Goal: Answer question/provide support

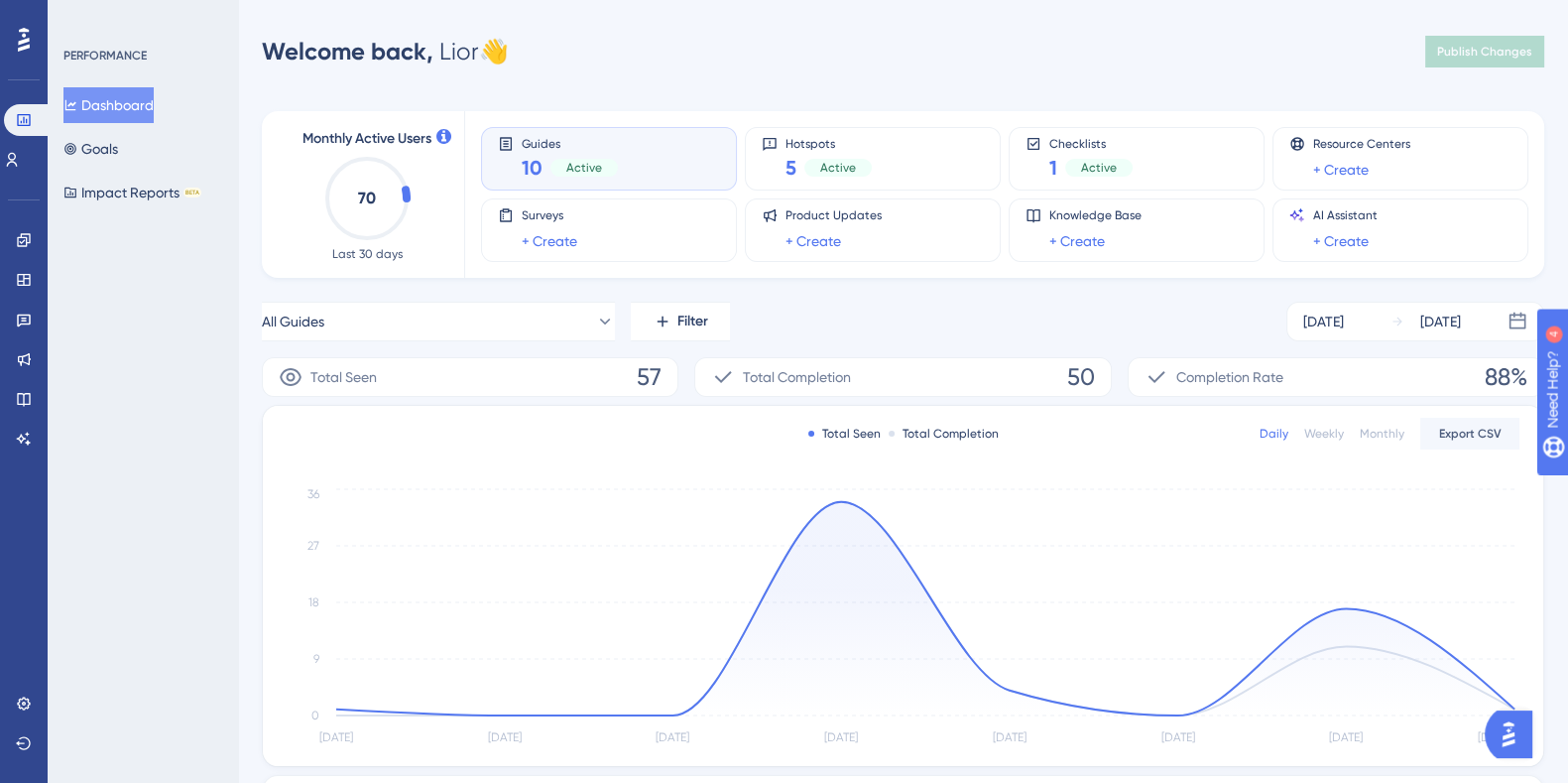
click at [1512, 734] on img "Open AI Assistant Launcher" at bounding box center [1508, 734] width 36 height 36
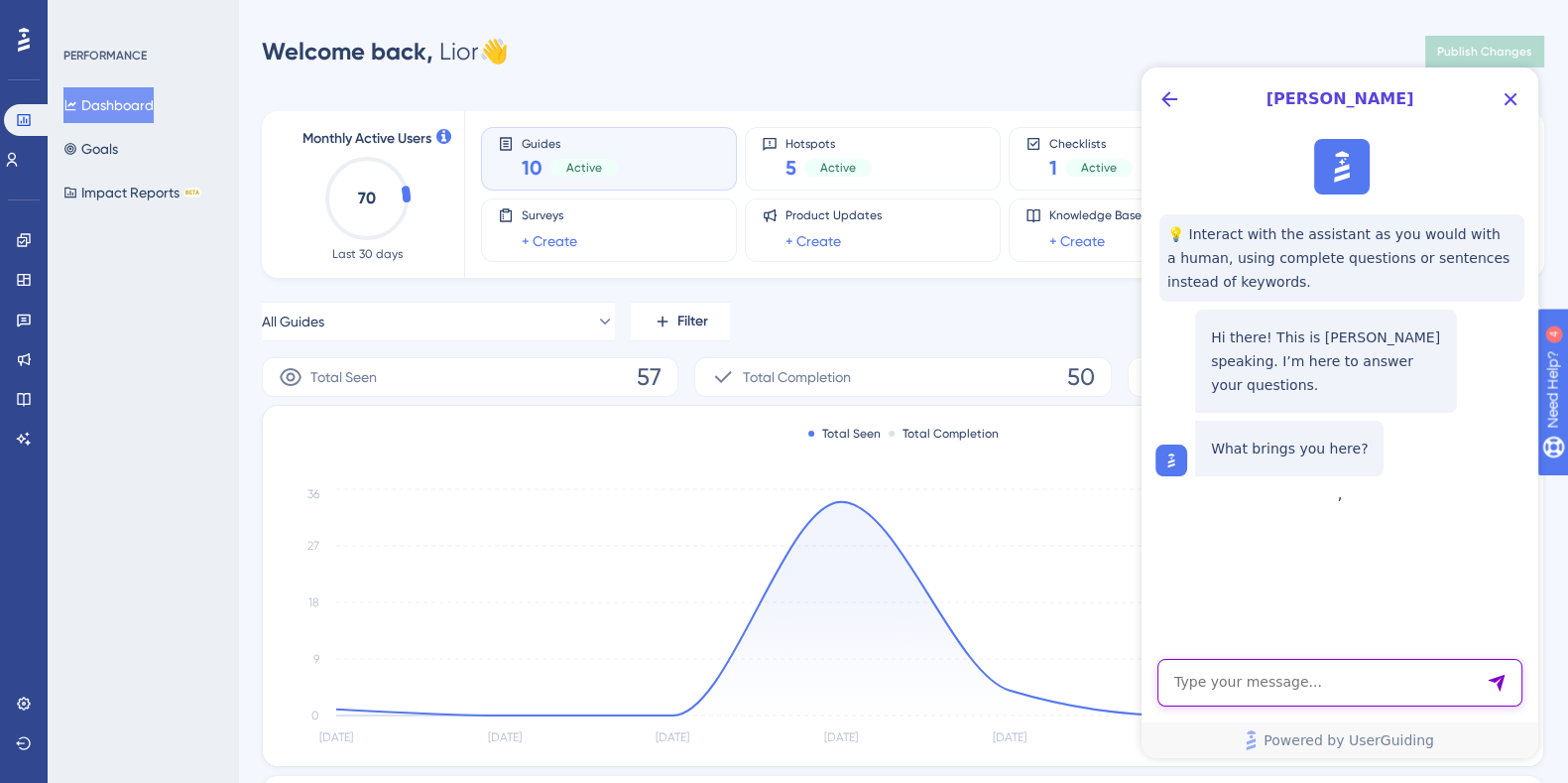
click at [1306, 687] on textarea "AI Assistant Text Input" at bounding box center [1339, 683] width 365 height 48
paste textarea "Good morning, I'm working on the tool auto generation and the checklist is inte…"
click at [1409, 667] on textarea "Is there a way not to show a checklist in a certain page in my platform?" at bounding box center [1339, 674] width 365 height 66
type textarea "Is there a way not to show a checklist on a certain page in my platform?"
click at [1493, 685] on icon "Send Message" at bounding box center [1496, 683] width 20 height 20
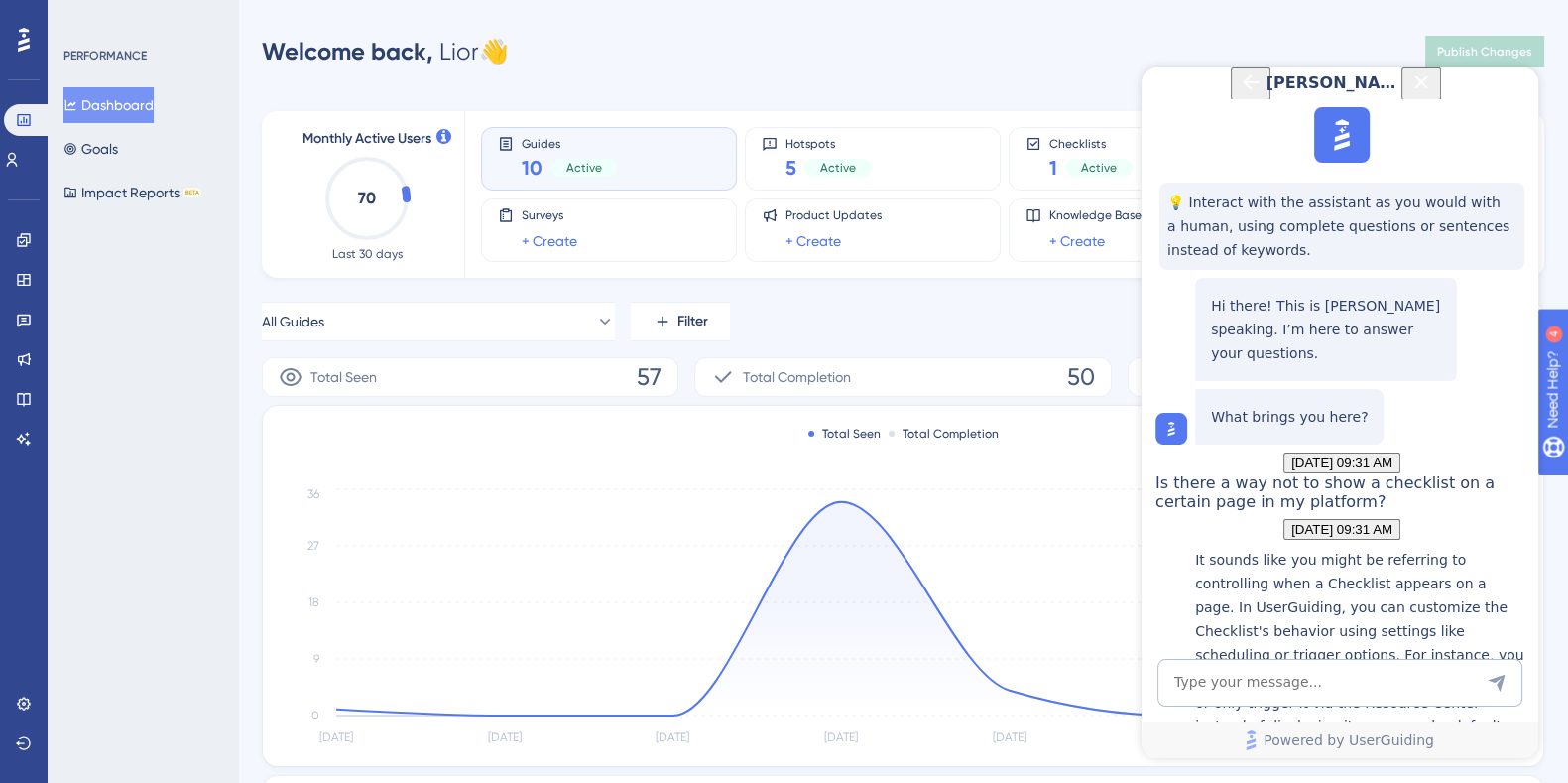
scroll to position [358, 0]
click at [1291, 688] on textarea "AI Assistant Text Input" at bounding box center [1339, 683] width 365 height 48
type textarea "no"
click at [1291, 688] on textarea "AI Assistant Text Input" at bounding box center [1339, 683] width 365 height 48
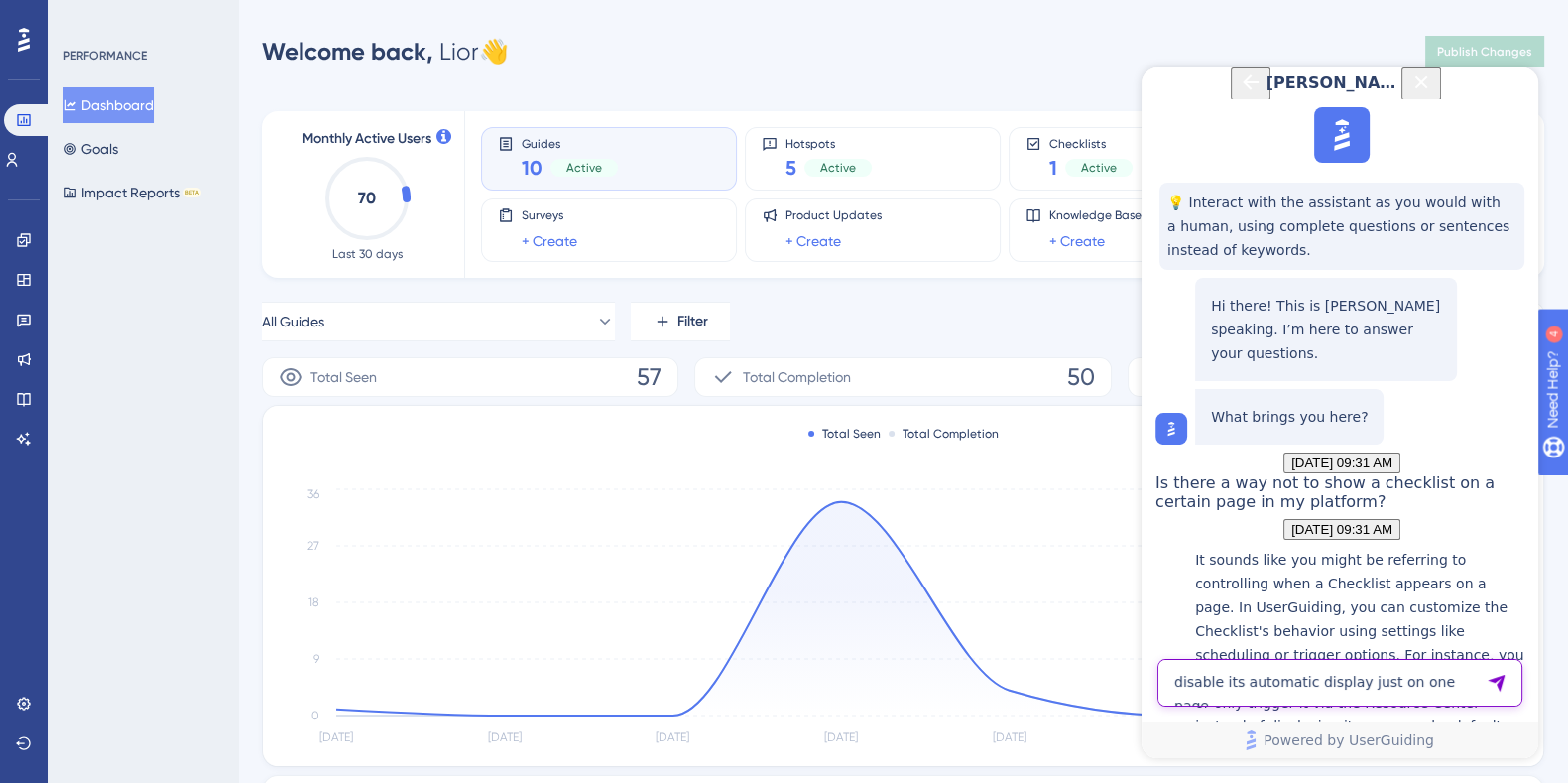
type textarea "disable its automatic display just on one page"
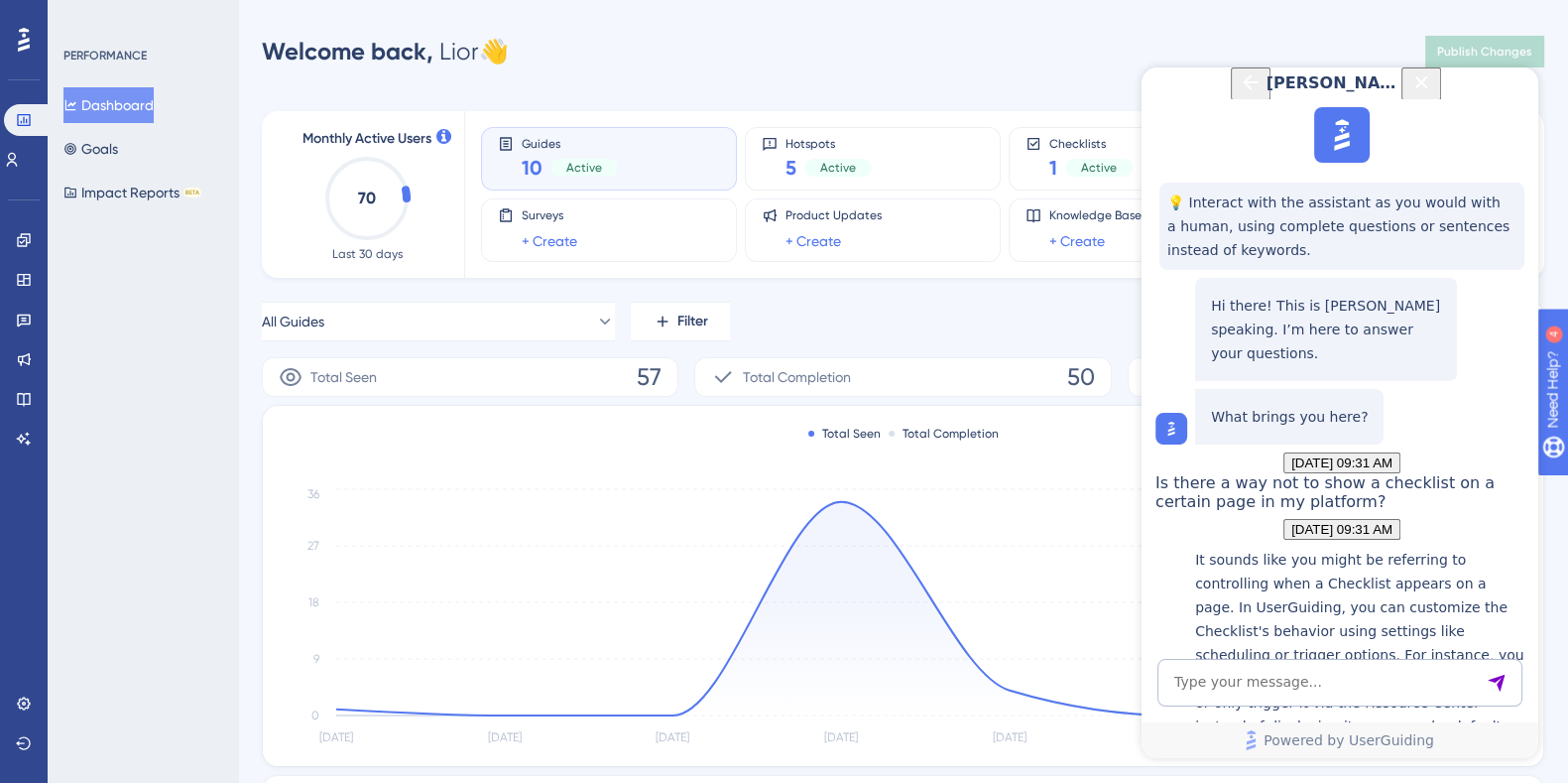
scroll to position [1082, 0]
drag, startPoint x: 1209, startPoint y: 380, endPoint x: 1317, endPoint y: 493, distance: 156.3
click at [1317, 381] on div "You can modify your checklist’s Target Page settings so it excludes that one pa…" at bounding box center [1325, 329] width 261 height 103
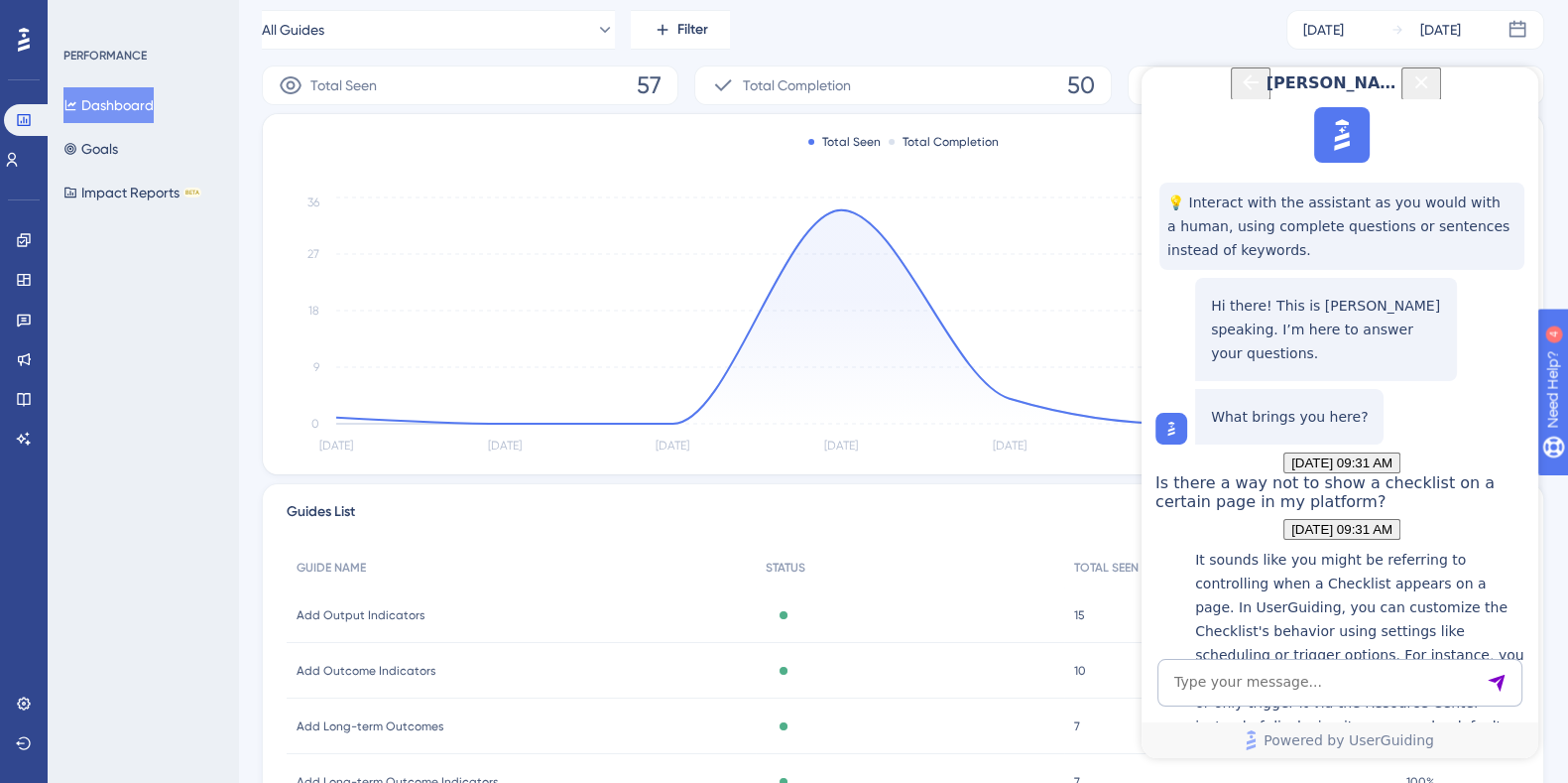
scroll to position [294, 0]
copy p "You can modify your checklist’s Target Page settings so it excludes that one pa…"
click at [22, 278] on icon at bounding box center [24, 280] width 16 height 16
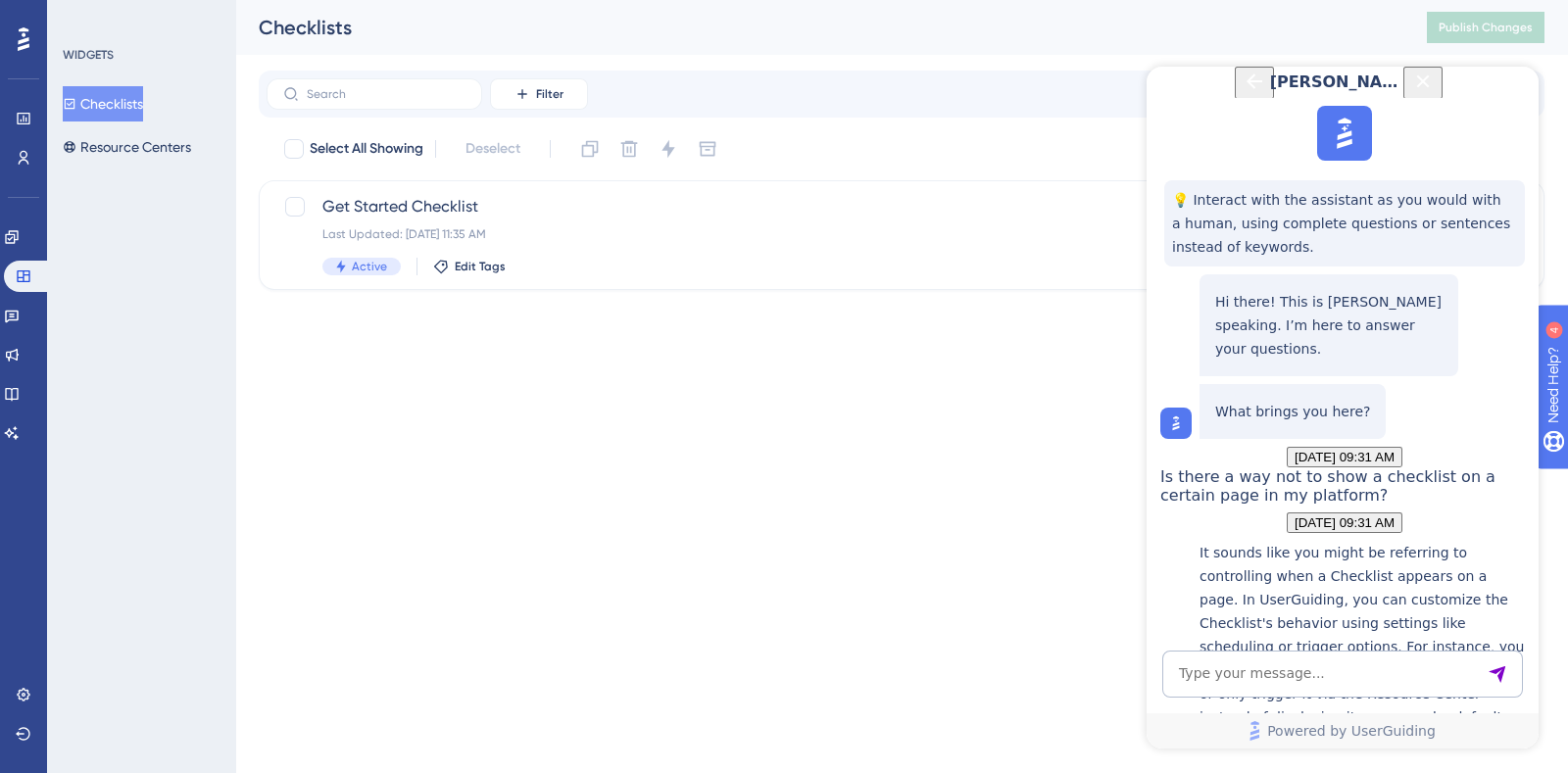
click at [121, 106] on button "Checklists" at bounding box center [103, 104] width 81 height 35
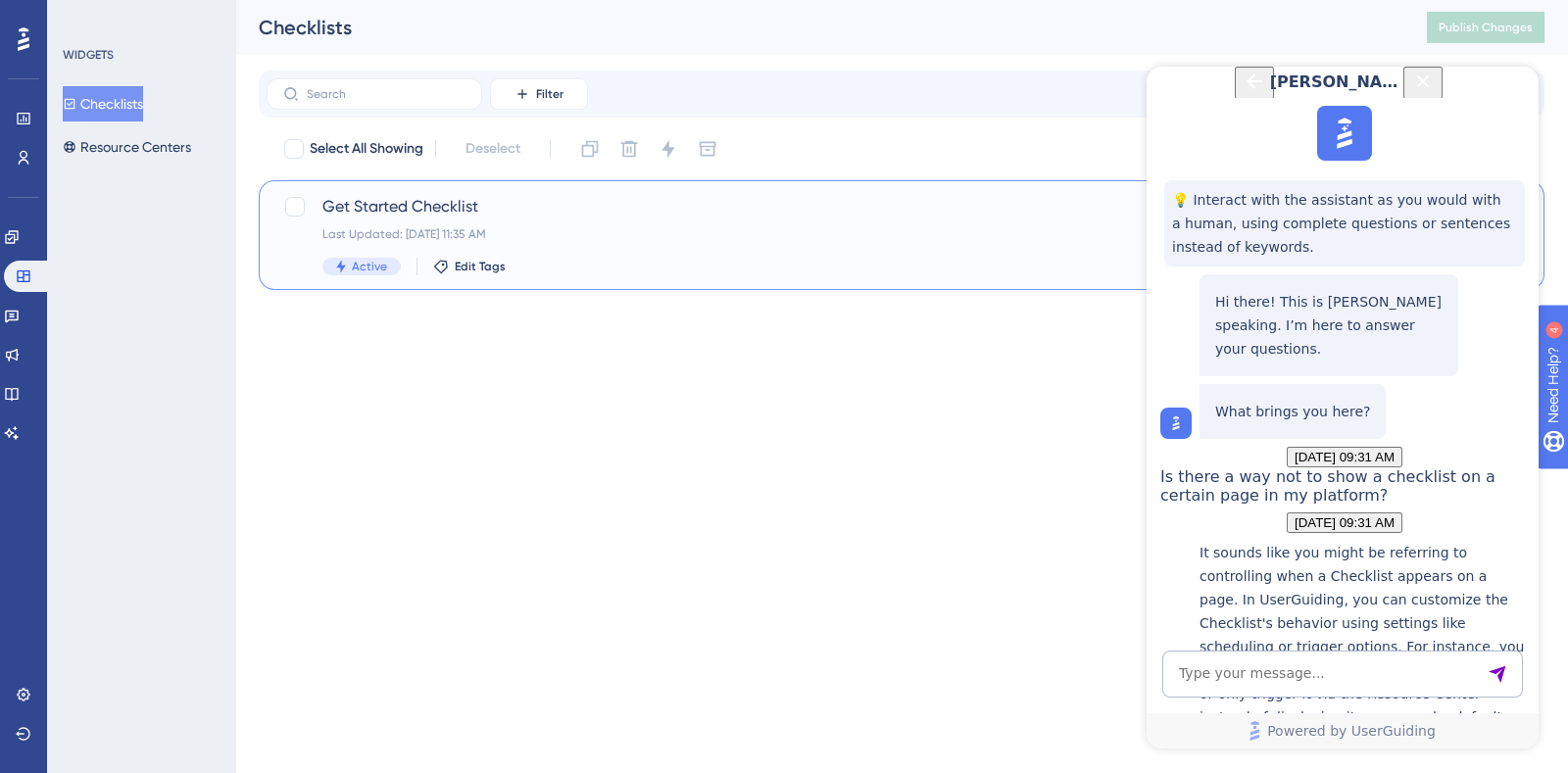
click at [443, 212] on span "Get Started Checklist" at bounding box center [822, 206] width 1001 height 24
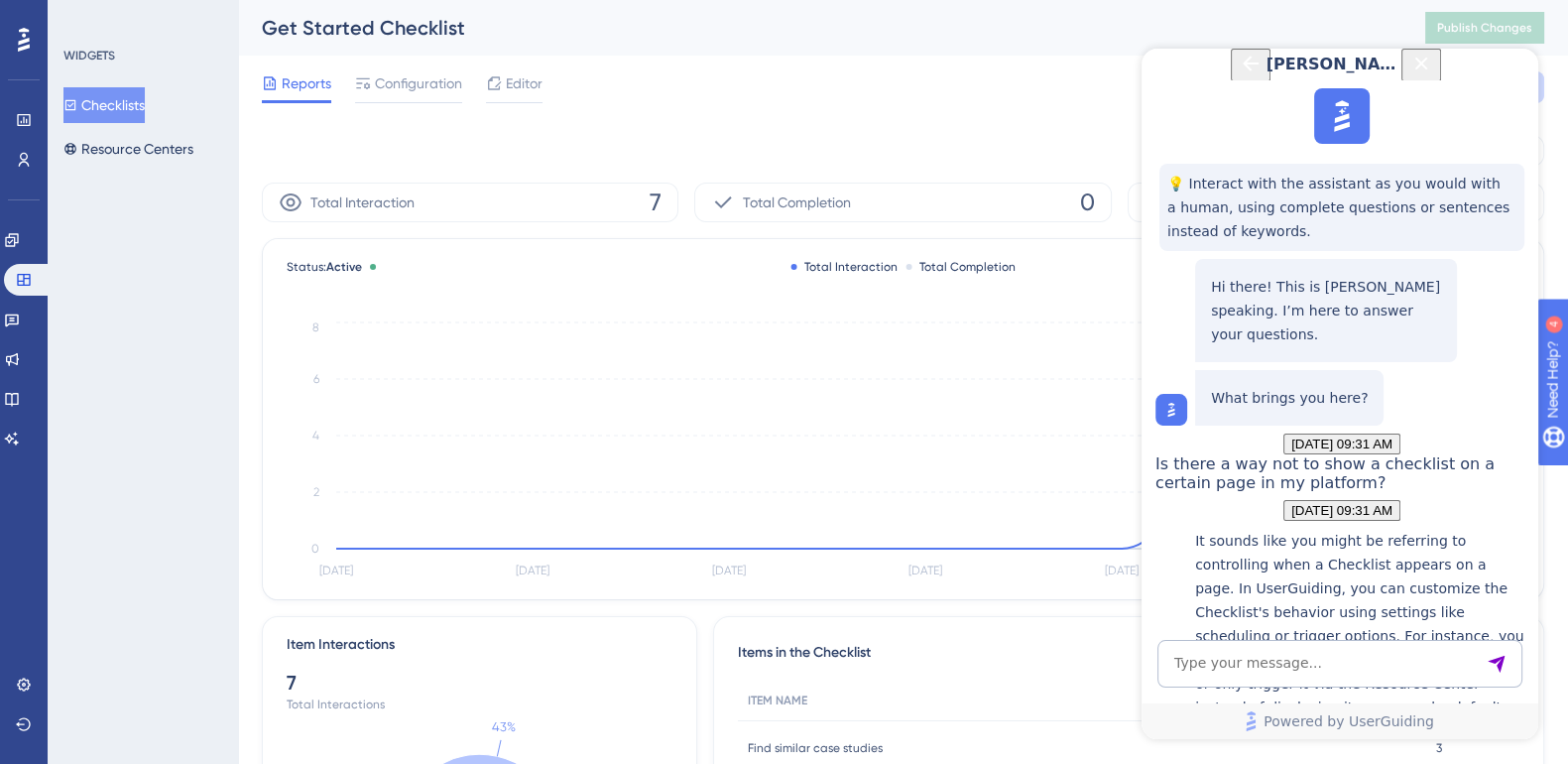
click at [1433, 76] on icon "Close Button" at bounding box center [1421, 64] width 24 height 24
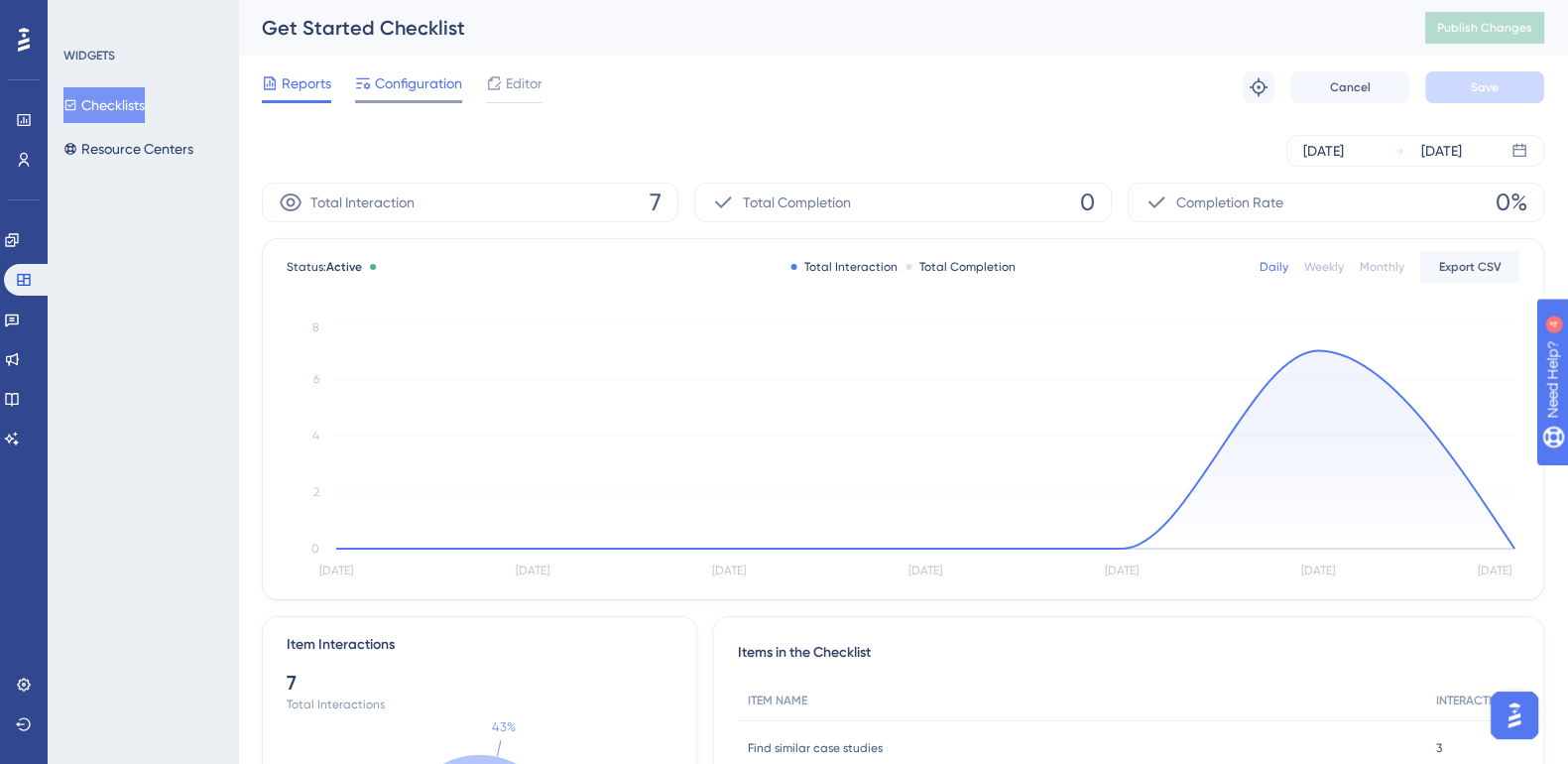
click at [400, 76] on span "Configuration" at bounding box center [419, 84] width 87 height 24
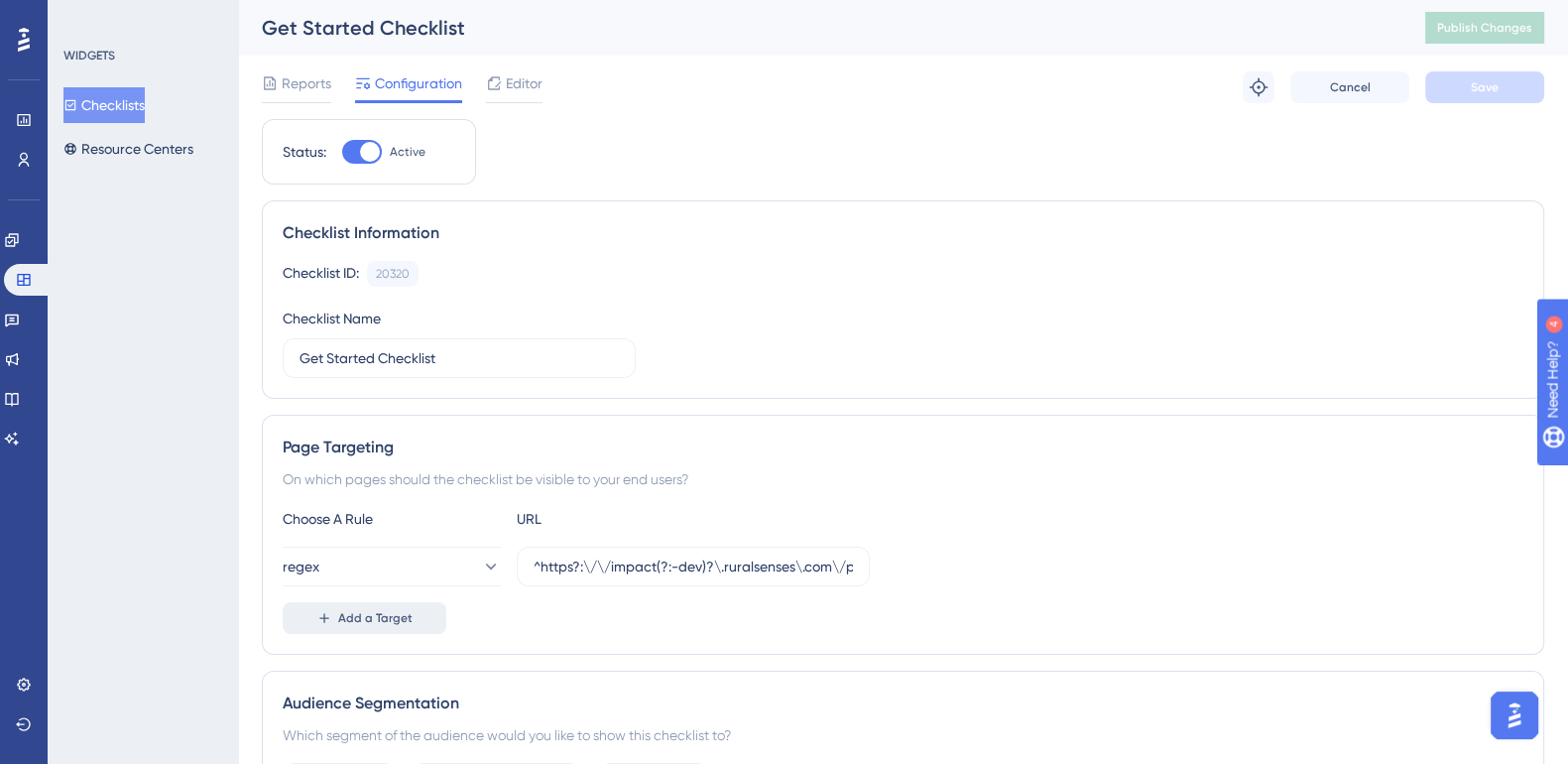
click at [378, 610] on span "Add a Target" at bounding box center [375, 618] width 75 height 16
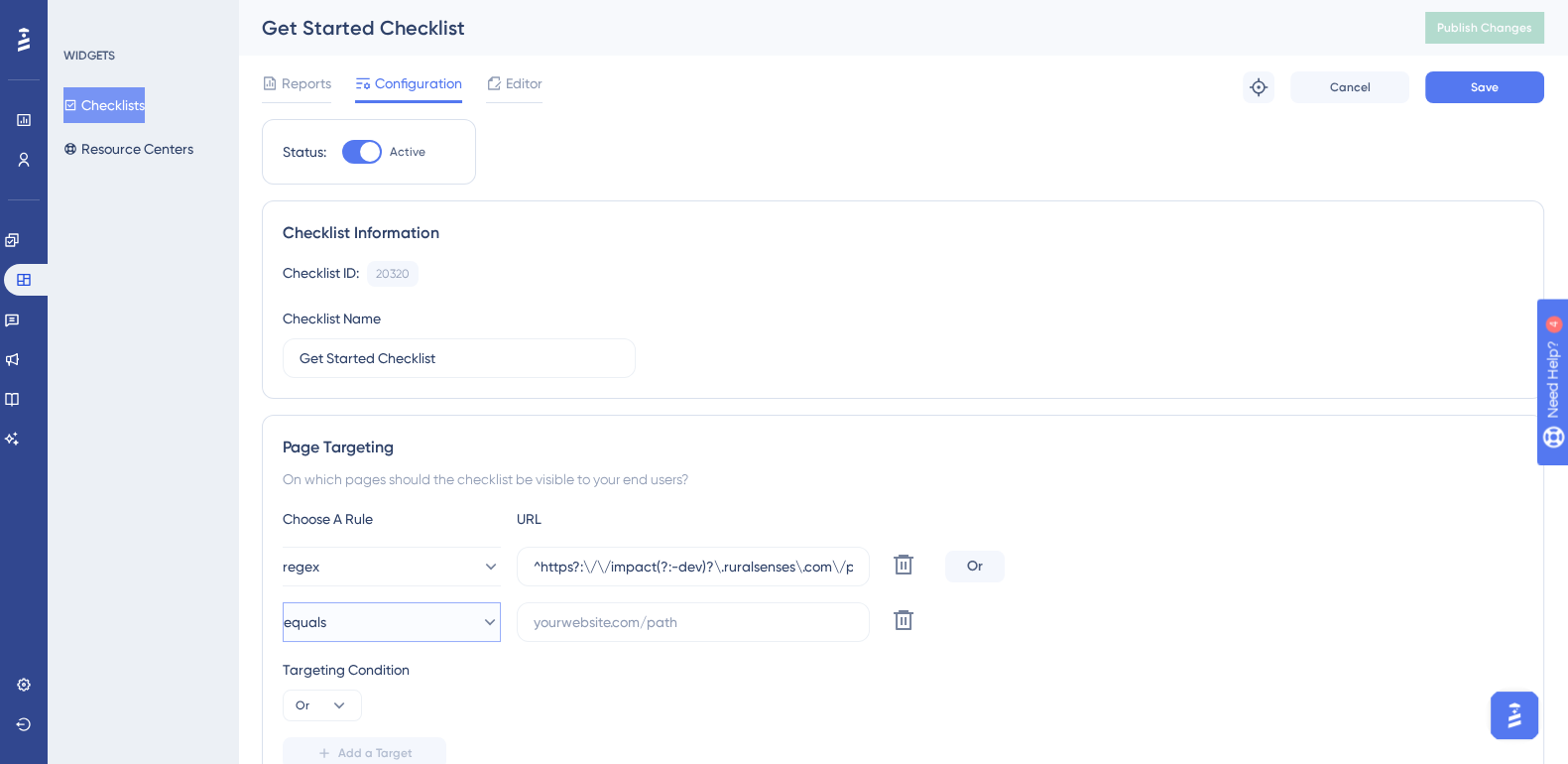
click at [378, 618] on button "equals" at bounding box center [391, 622] width 218 height 40
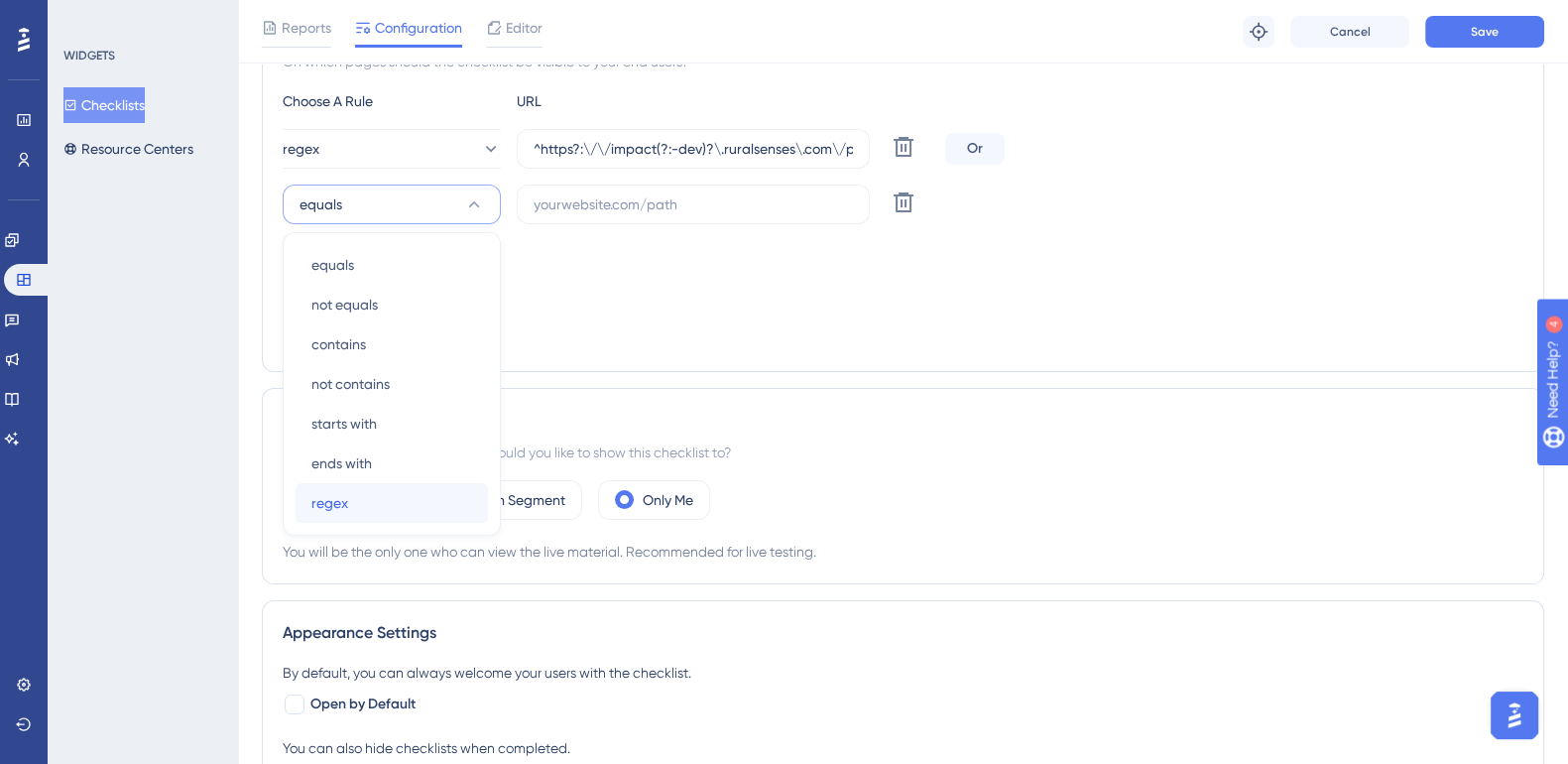
click at [371, 511] on div "regex regex" at bounding box center [392, 503] width 161 height 40
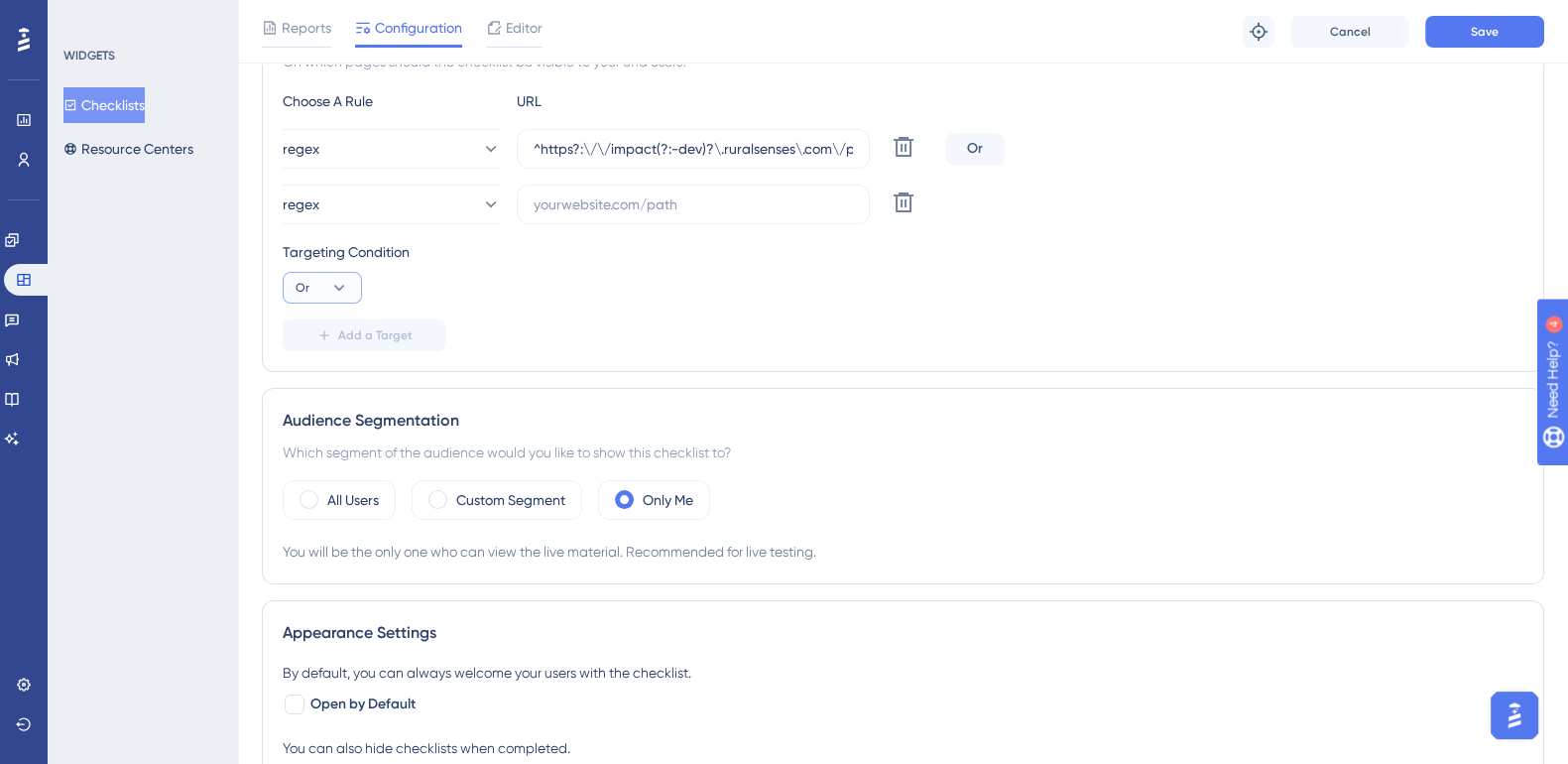
click at [349, 289] on button "Or" at bounding box center [322, 287] width 80 height 32
click at [674, 319] on div "Add a Target" at bounding box center [903, 335] width 1241 height 32
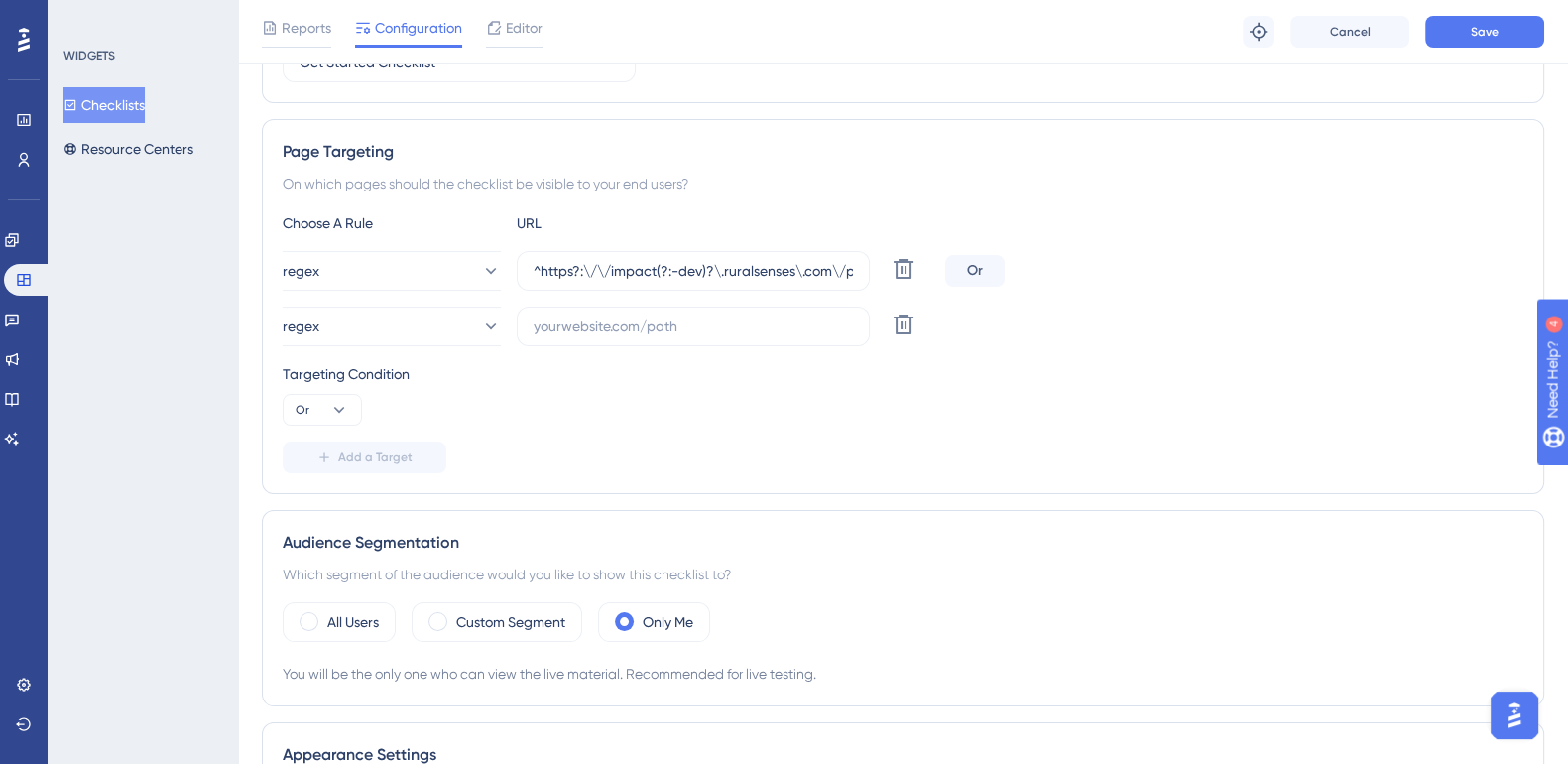
scroll to position [302, 0]
click at [674, 319] on input "text" at bounding box center [693, 327] width 319 height 22
paste input "^https?:\/\/impact(?:-dev)?\.ruralsenses\.com\/projects\/[a-fA-F0-9]{24}(?:\/(?…"
type input "^https?:\/\/impact(?:-dev)?\.ruralsenses\.com\/projects\/[a-fA-F0-9]{24}(?:\/(?…"
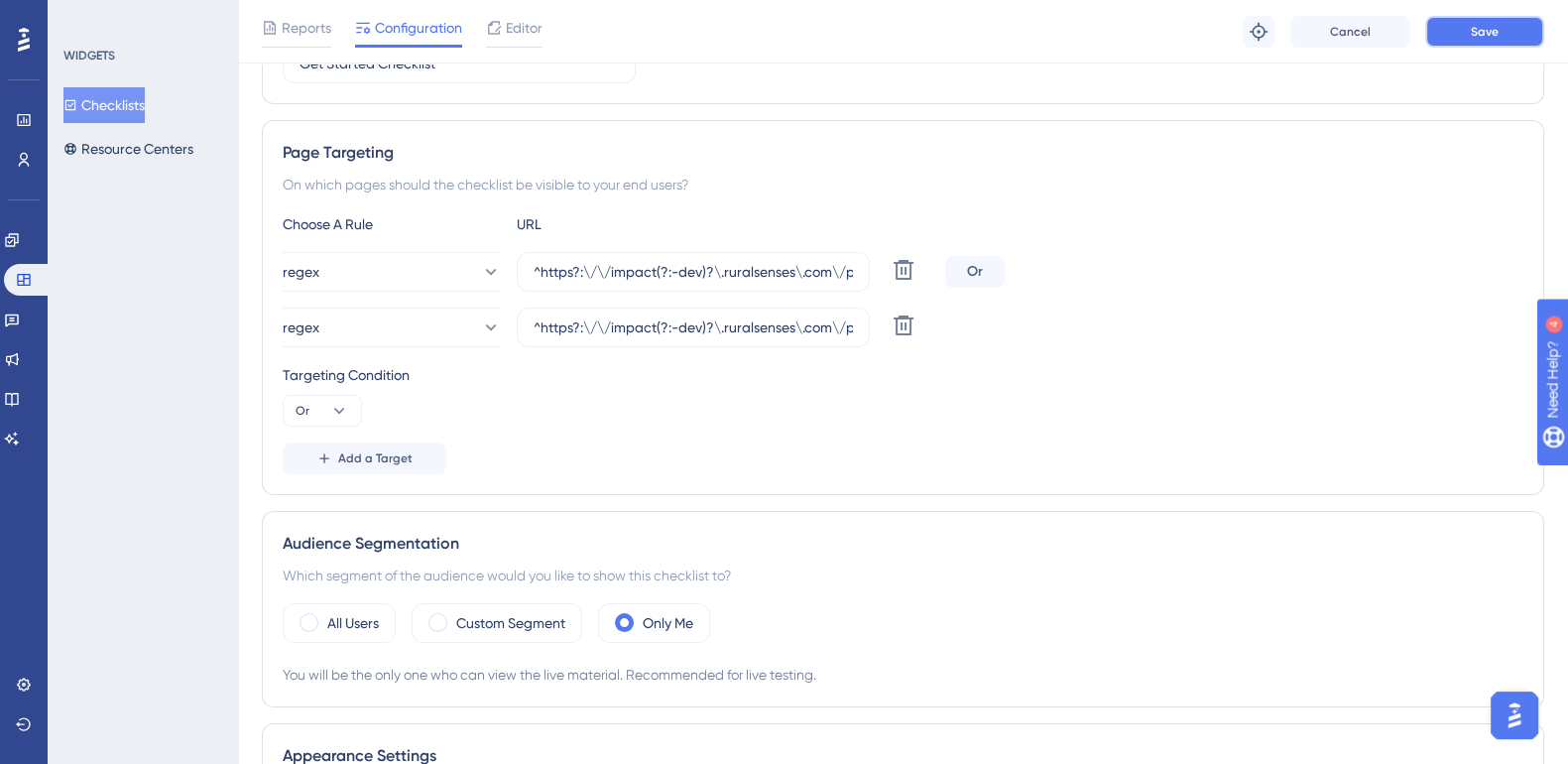
click at [1497, 45] on button "Save" at bounding box center [1484, 32] width 119 height 32
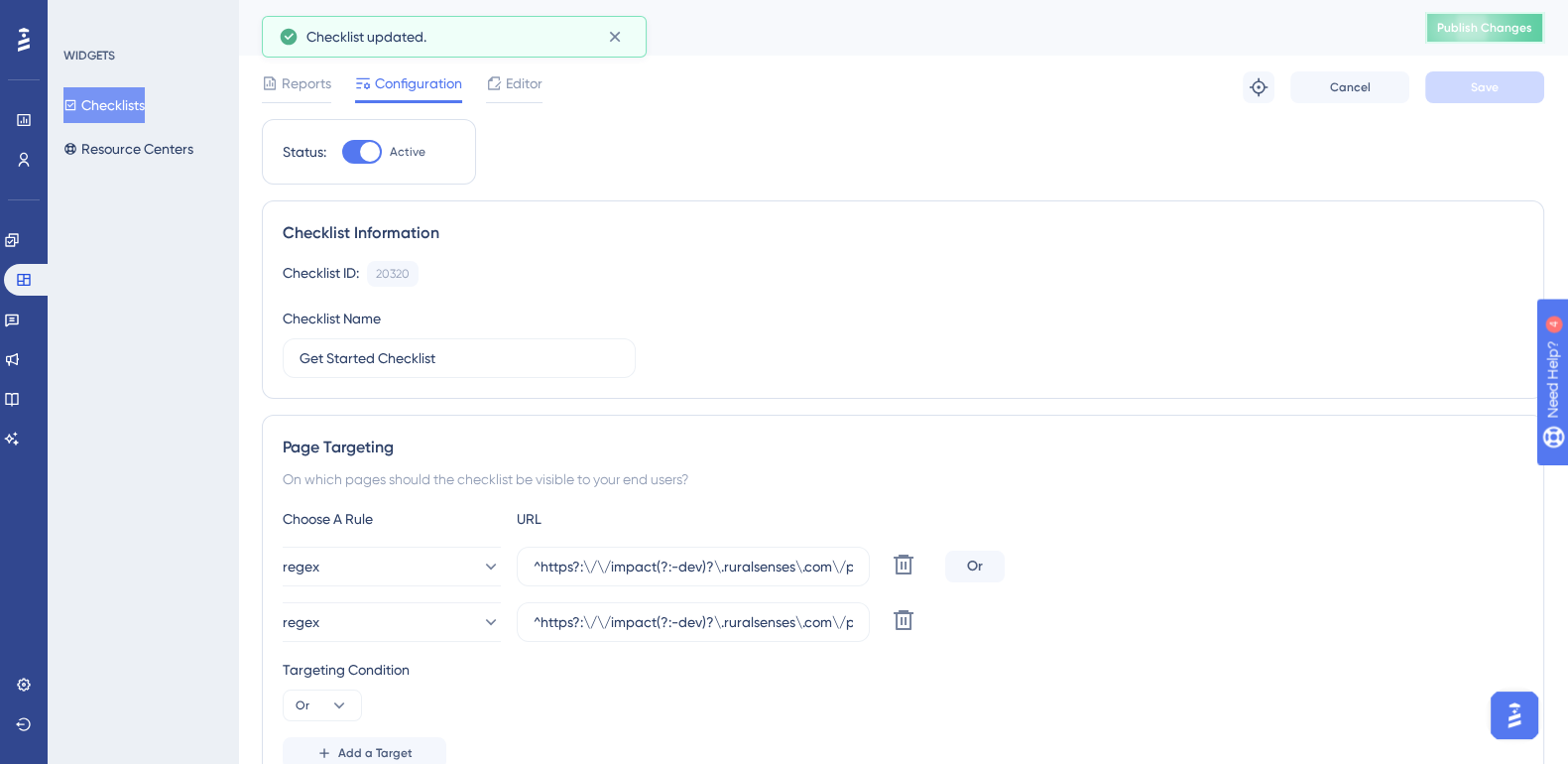
click at [1528, 22] on span "Publish Changes" at bounding box center [1484, 28] width 95 height 16
